Goal: Transaction & Acquisition: Purchase product/service

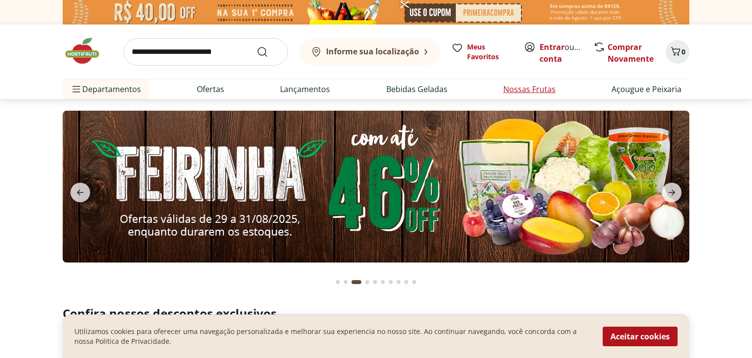
click at [532, 91] on link "Nossas Frutas" at bounding box center [529, 89] width 52 height 12
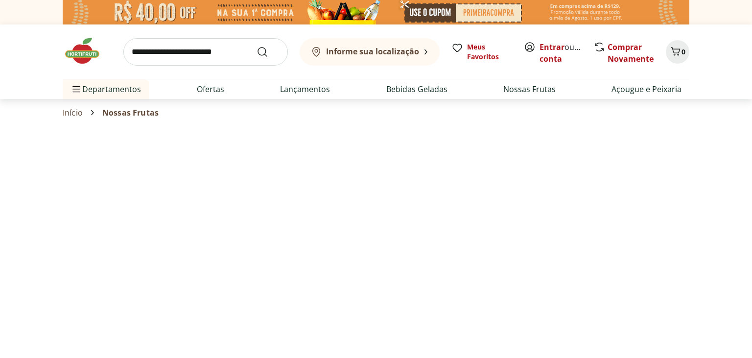
select select "**********"
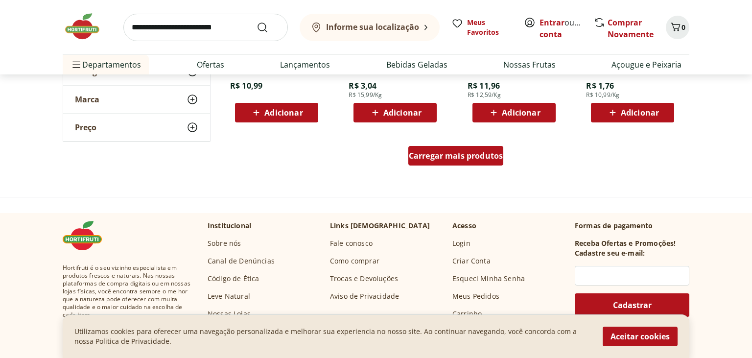
scroll to position [569, 0]
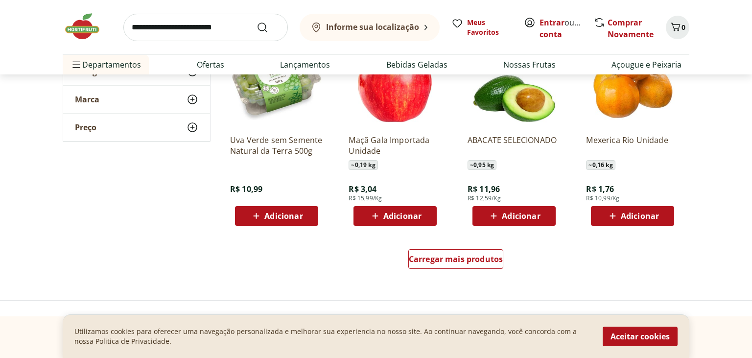
click at [504, 263] on div "Carregar mais produtos" at bounding box center [455, 261] width 475 height 47
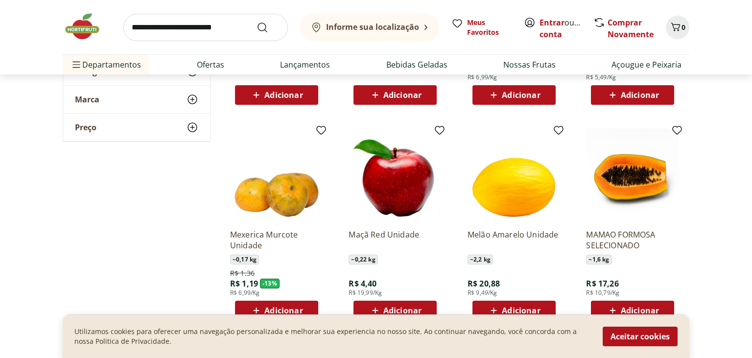
scroll to position [207, 0]
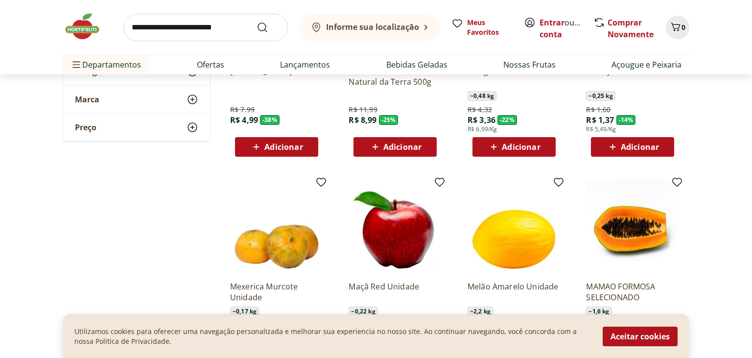
click at [635, 334] on button "Aceitar cookies" at bounding box center [640, 337] width 75 height 20
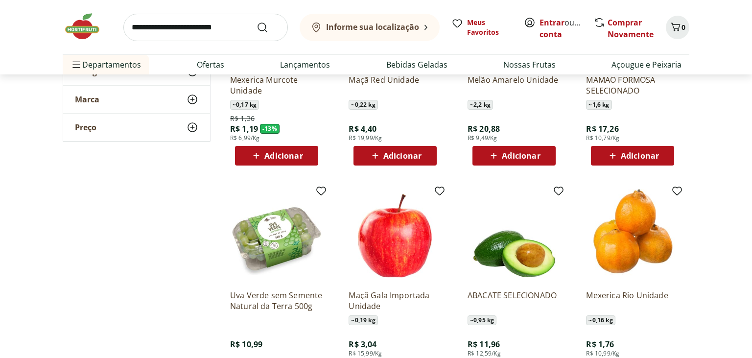
scroll to position [517, 0]
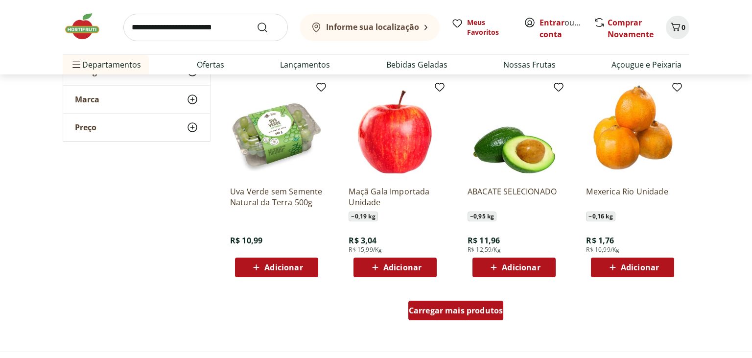
click at [479, 310] on span "Carregar mais produtos" at bounding box center [456, 311] width 95 height 8
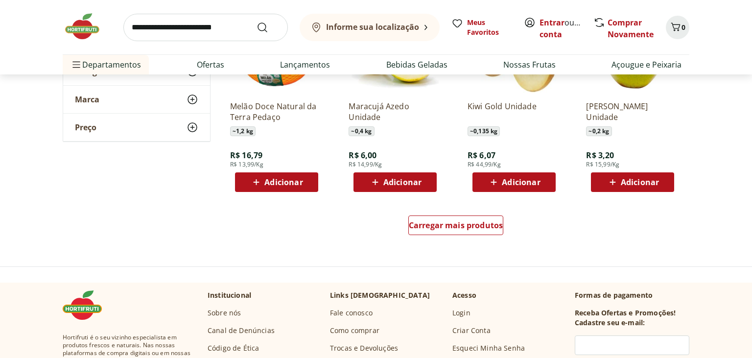
scroll to position [1293, 0]
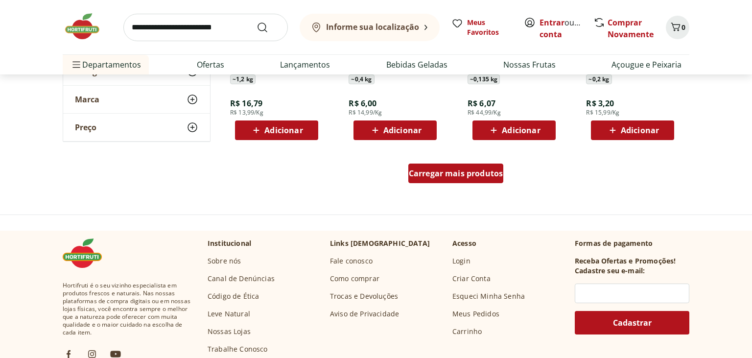
click at [478, 175] on span "Carregar mais produtos" at bounding box center [456, 173] width 95 height 8
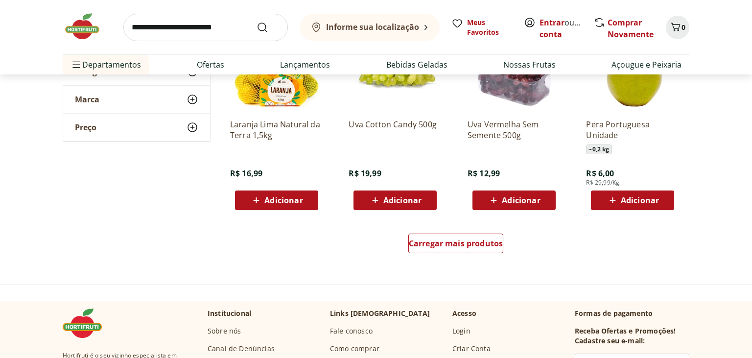
scroll to position [1965, 0]
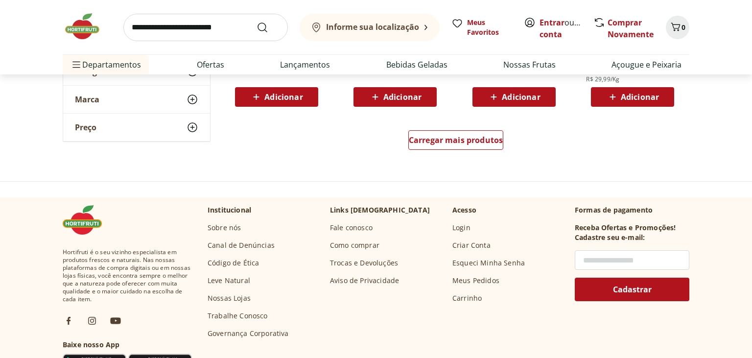
click at [623, 260] on input "text" at bounding box center [632, 260] width 115 height 20
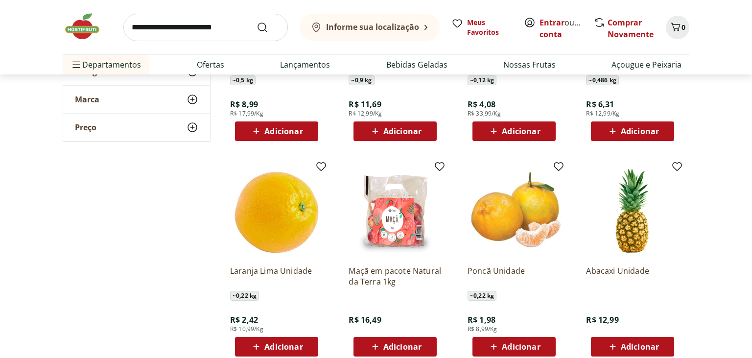
scroll to position [1448, 0]
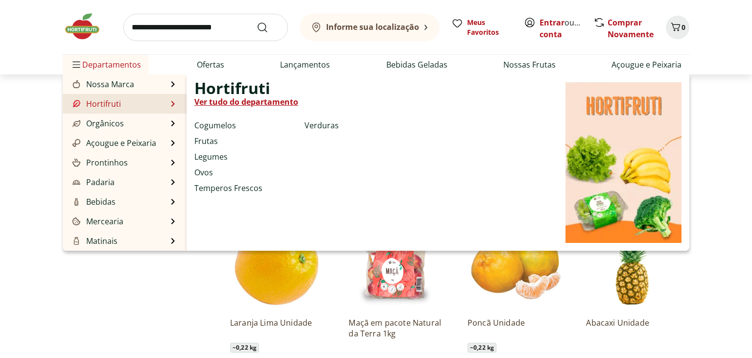
click at [87, 107] on link "Hortifruti" at bounding box center [96, 104] width 50 height 12
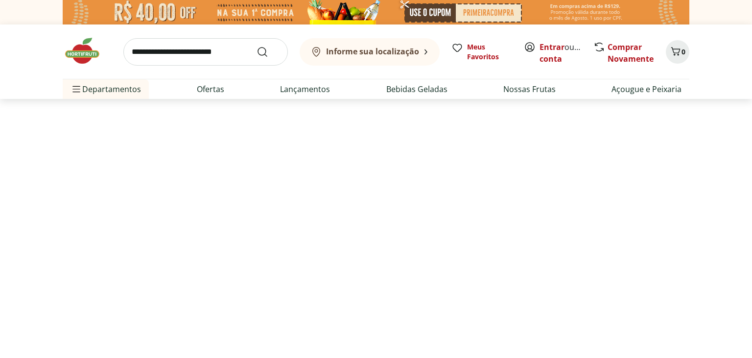
select select "**********"
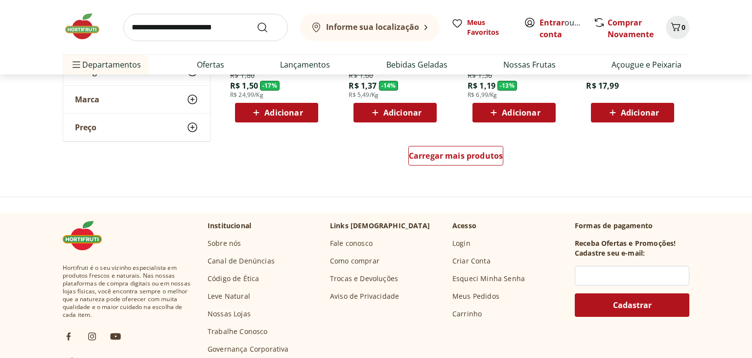
scroll to position [620, 0]
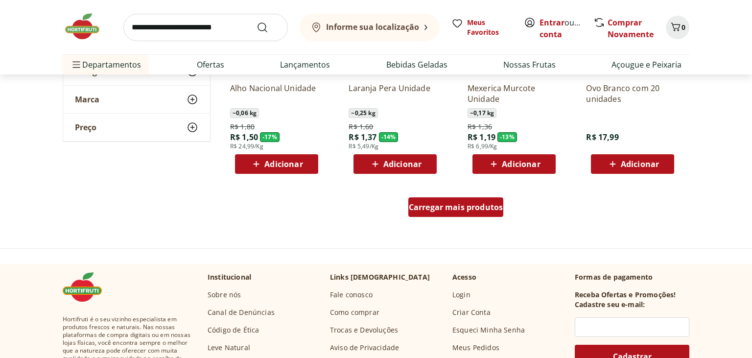
click at [438, 213] on div "Carregar mais produtos" at bounding box center [455, 207] width 95 height 20
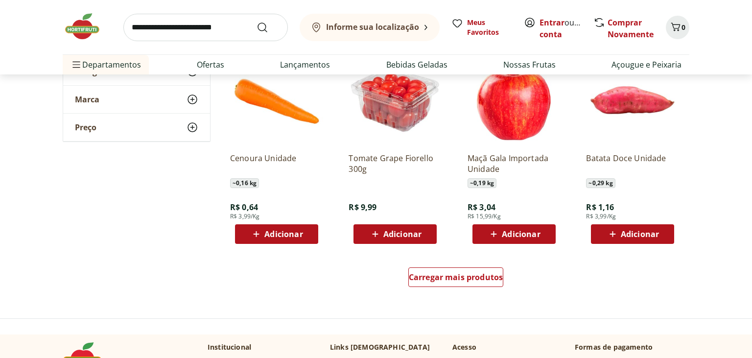
scroll to position [1241, 0]
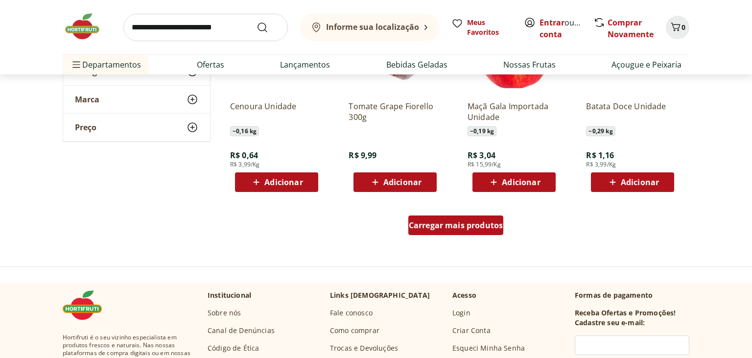
click at [450, 225] on span "Carregar mais produtos" at bounding box center [456, 225] width 95 height 8
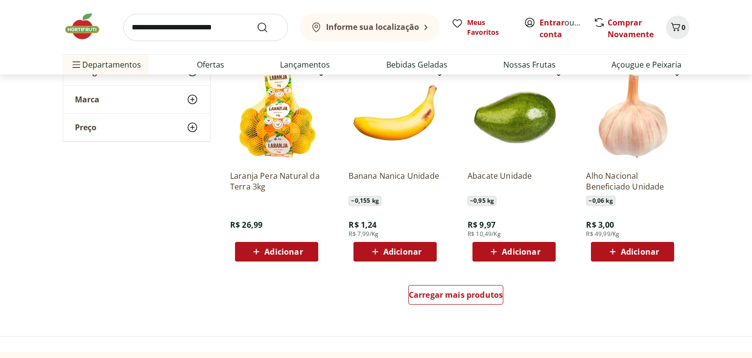
scroll to position [1861, 0]
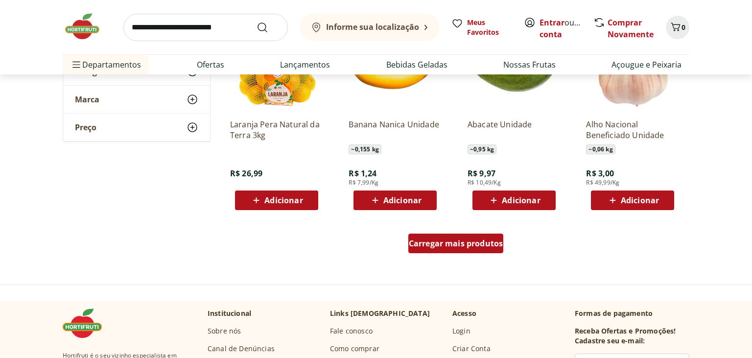
click at [456, 244] on span "Carregar mais produtos" at bounding box center [456, 243] width 95 height 8
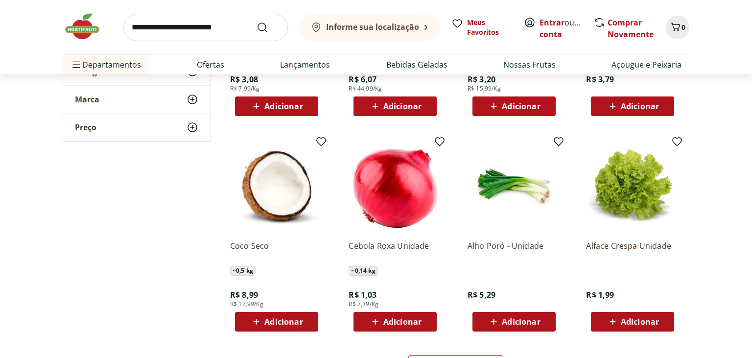
scroll to position [2430, 0]
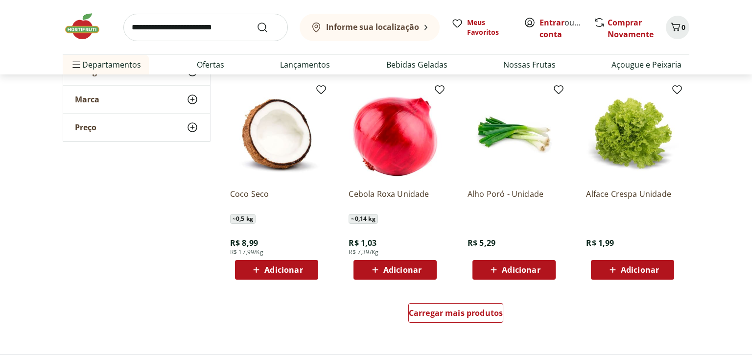
click at [622, 274] on span "Adicionar" at bounding box center [640, 270] width 38 height 8
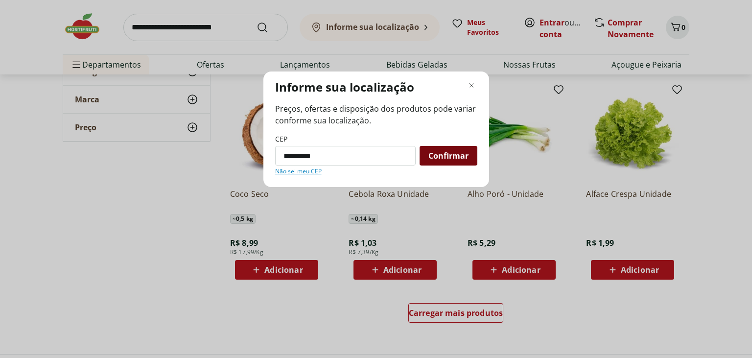
type input "*********"
click at [446, 152] on span "Confirmar" at bounding box center [448, 156] width 40 height 8
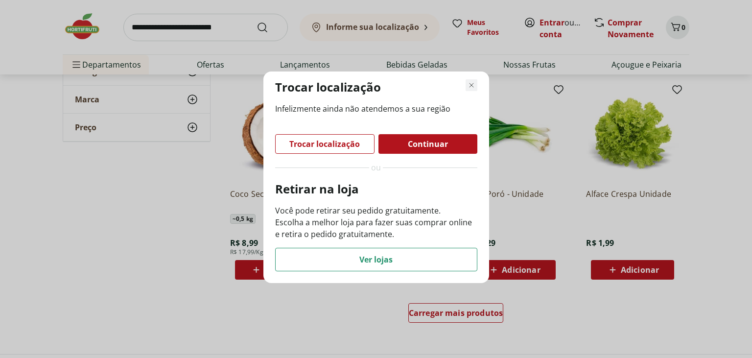
click at [473, 80] on icon "Fechar modal de regionalização" at bounding box center [472, 85] width 12 height 12
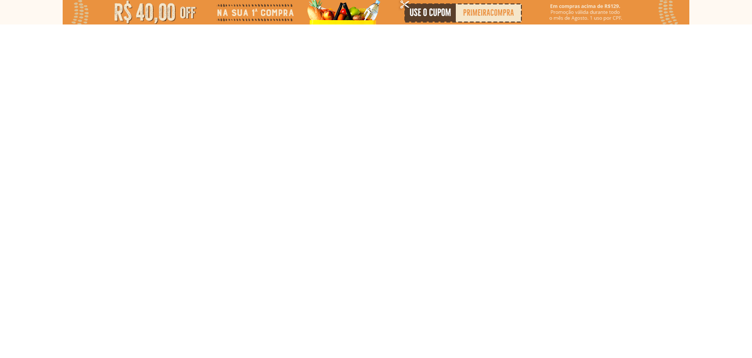
select select "**********"
